Goal: Transaction & Acquisition: Purchase product/service

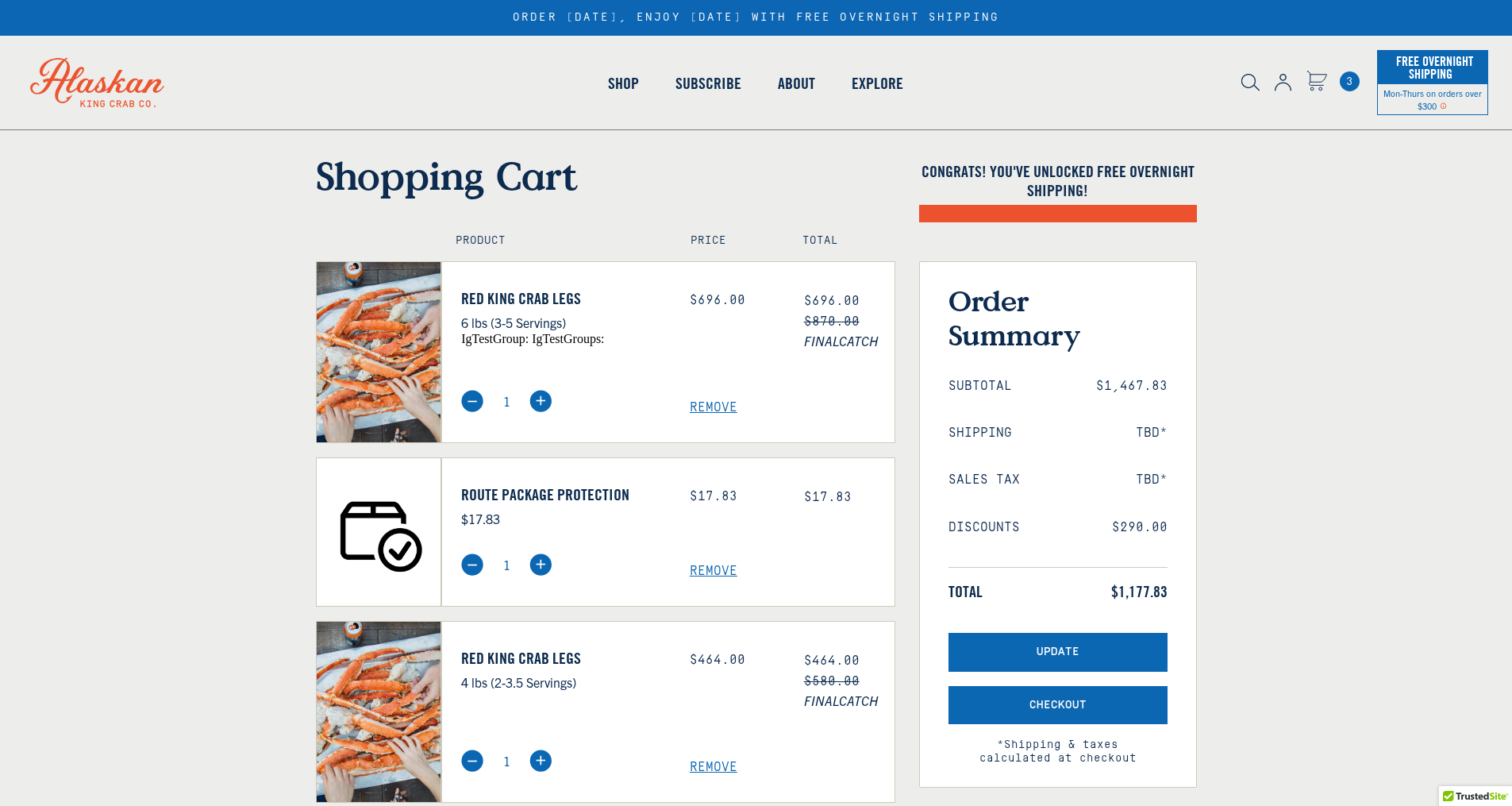
select select "40826592231503"
select select "40826730905679"
select select "40826592231503"
select select "40826730905679"
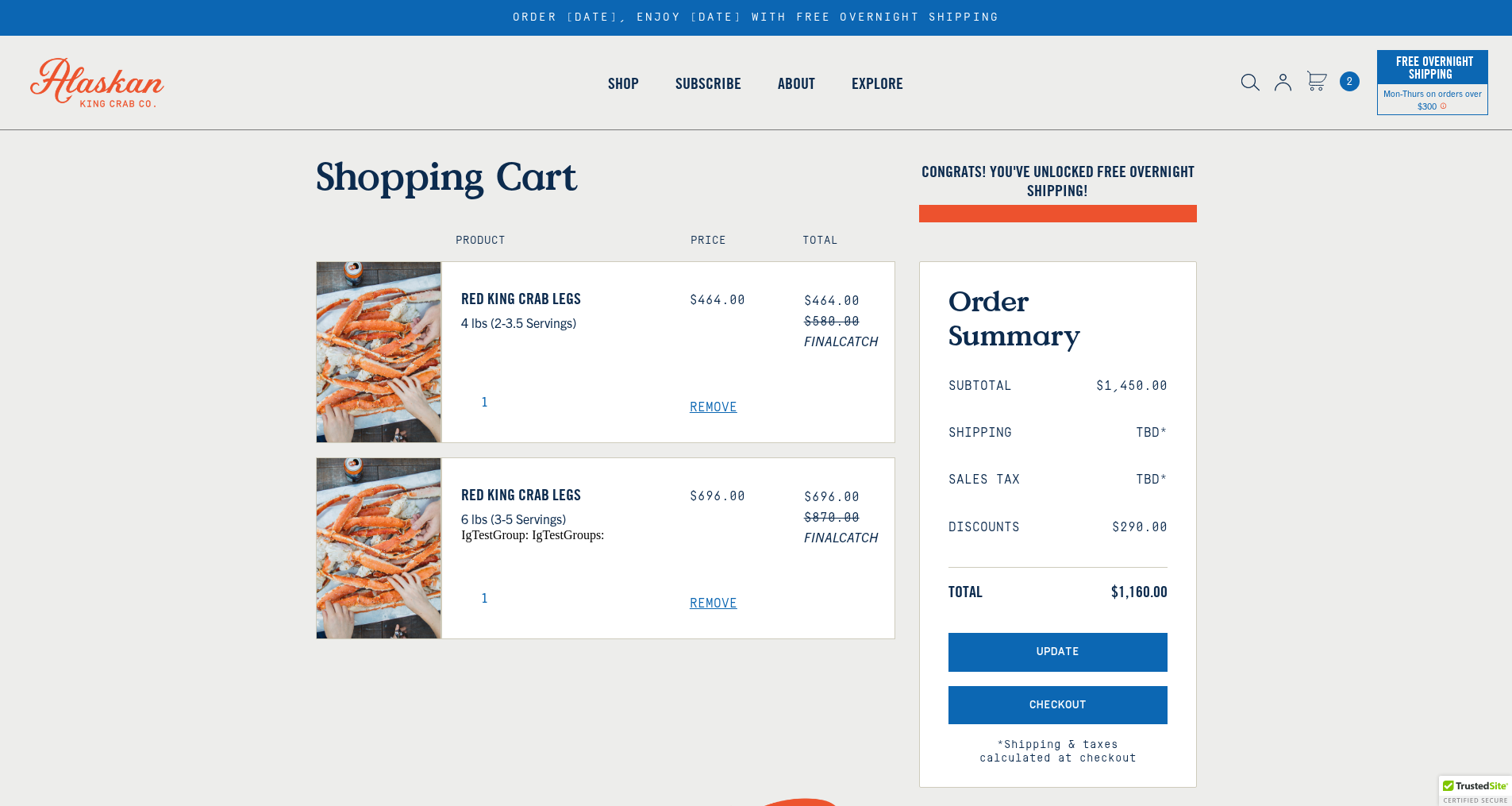
select select "40826592231503"
select select "40826730905679"
select select "40826592231503"
select select "40826730905679"
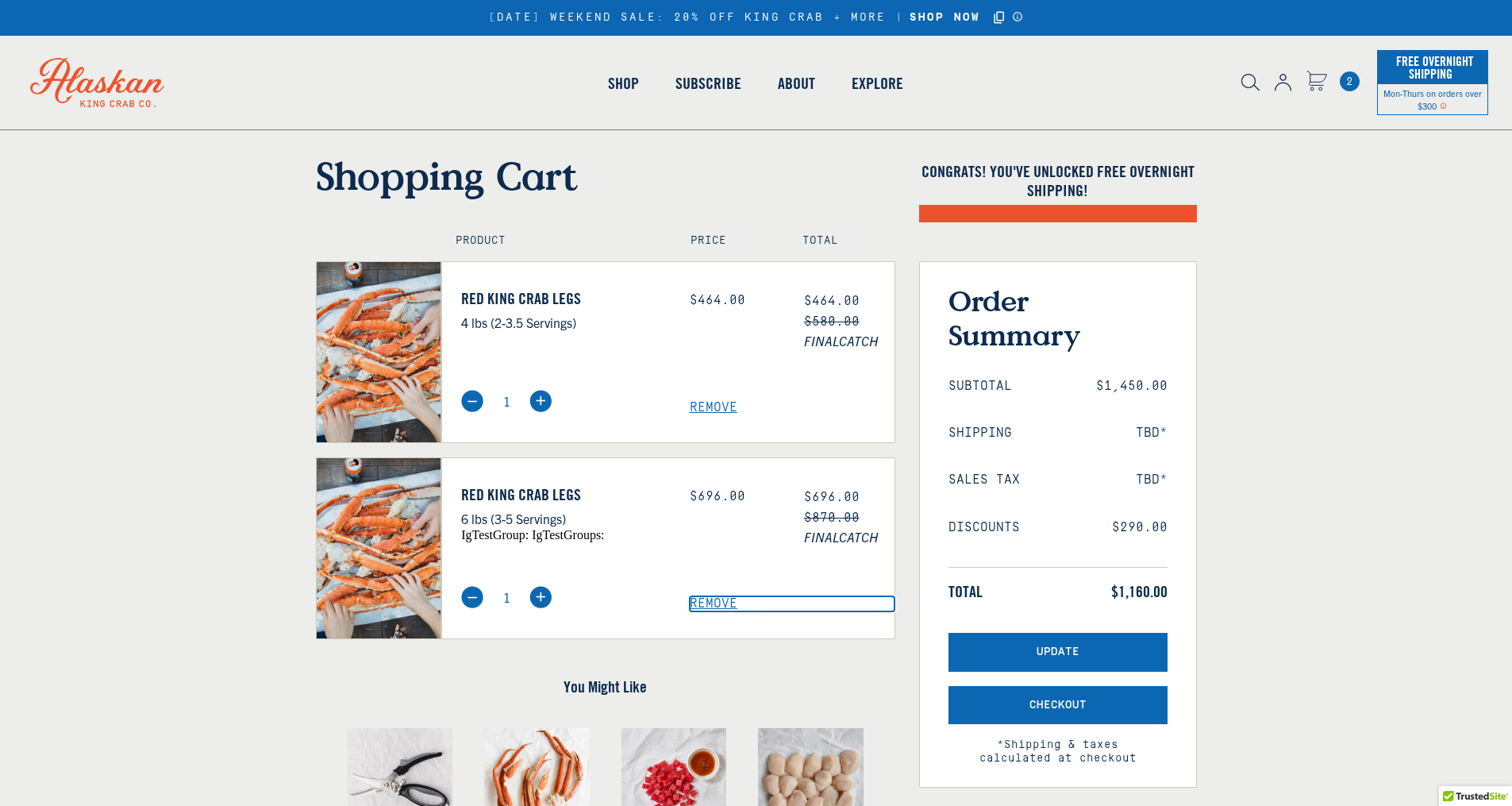
click at [721, 597] on span "Remove" at bounding box center [792, 603] width 205 height 15
